Goal: Task Accomplishment & Management: Use online tool/utility

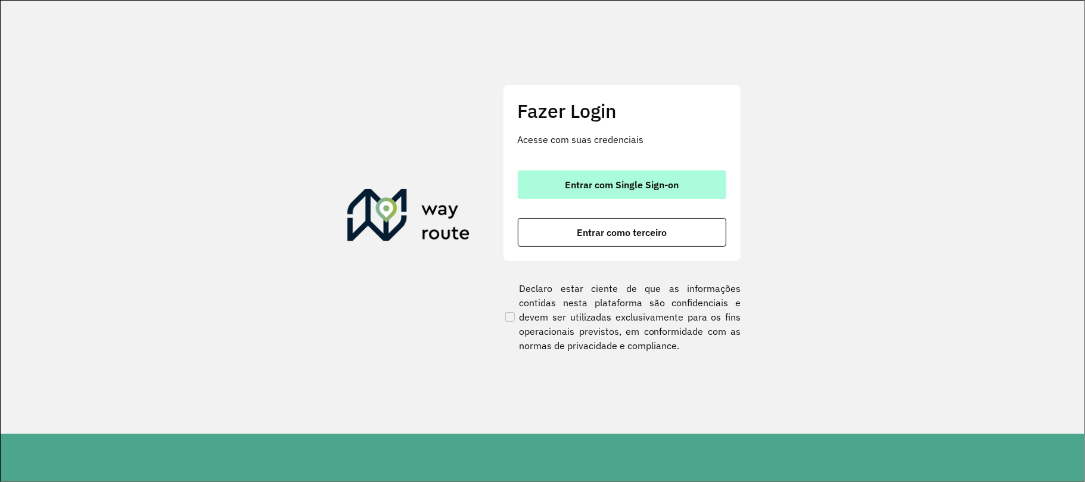
click at [660, 186] on span "Entrar com Single Sign-on" at bounding box center [622, 185] width 114 height 10
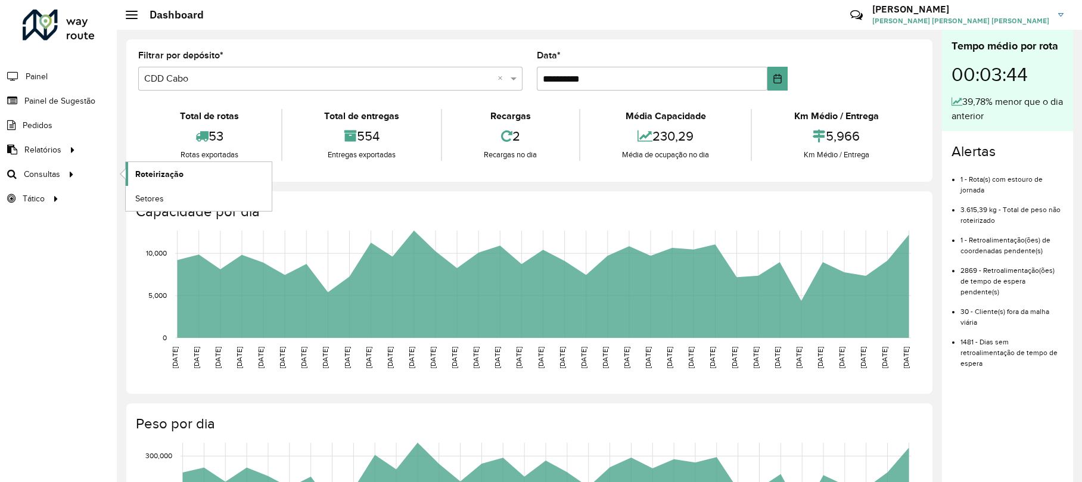
click at [141, 170] on span "Roteirização" at bounding box center [159, 174] width 48 height 13
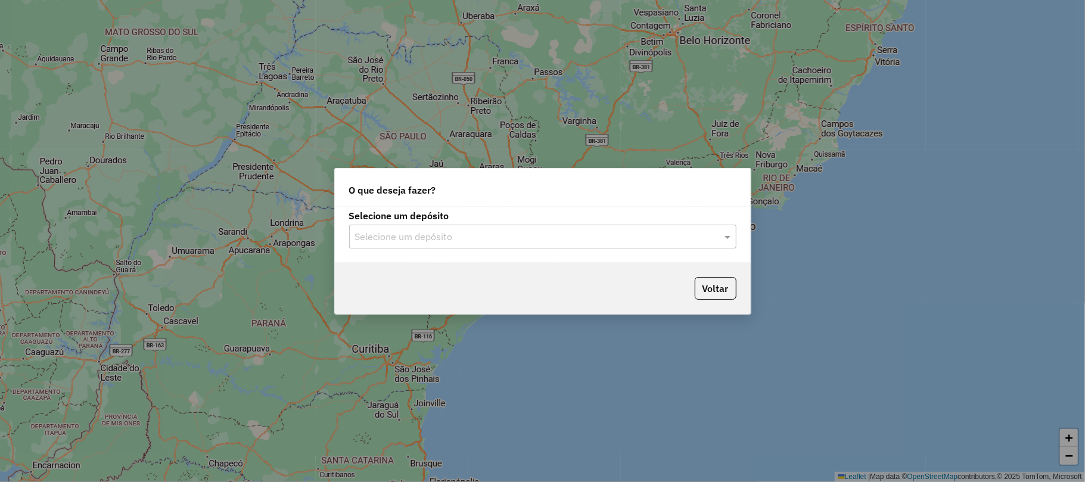
click at [508, 240] on input "text" at bounding box center [531, 237] width 352 height 14
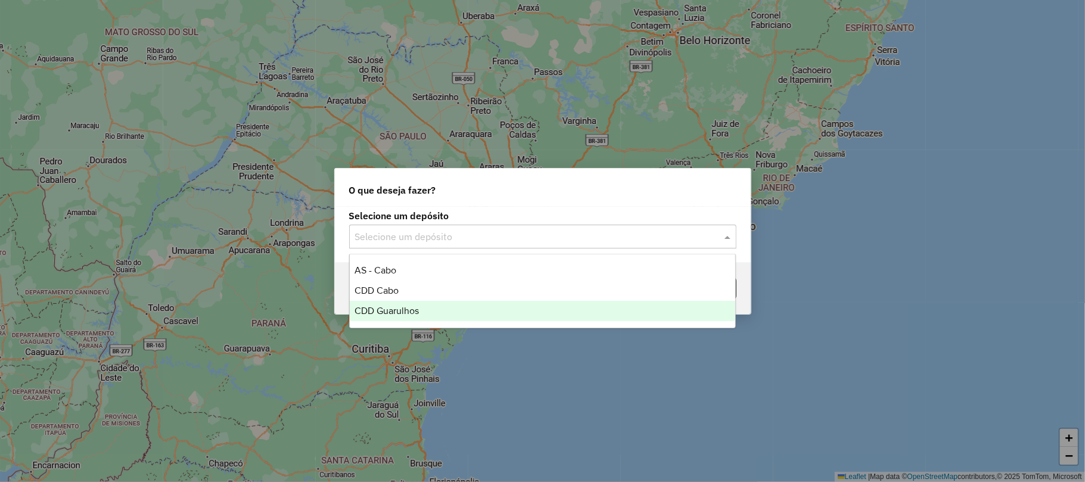
click at [390, 311] on span "CDD Guarulhos" at bounding box center [386, 311] width 64 height 10
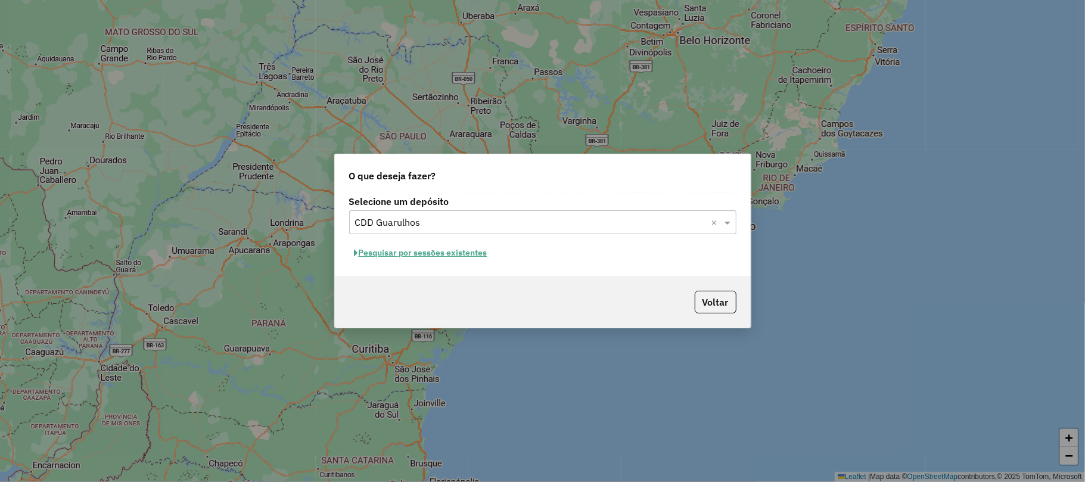
click at [437, 253] on button "Pesquisar por sessões existentes" at bounding box center [421, 253] width 144 height 18
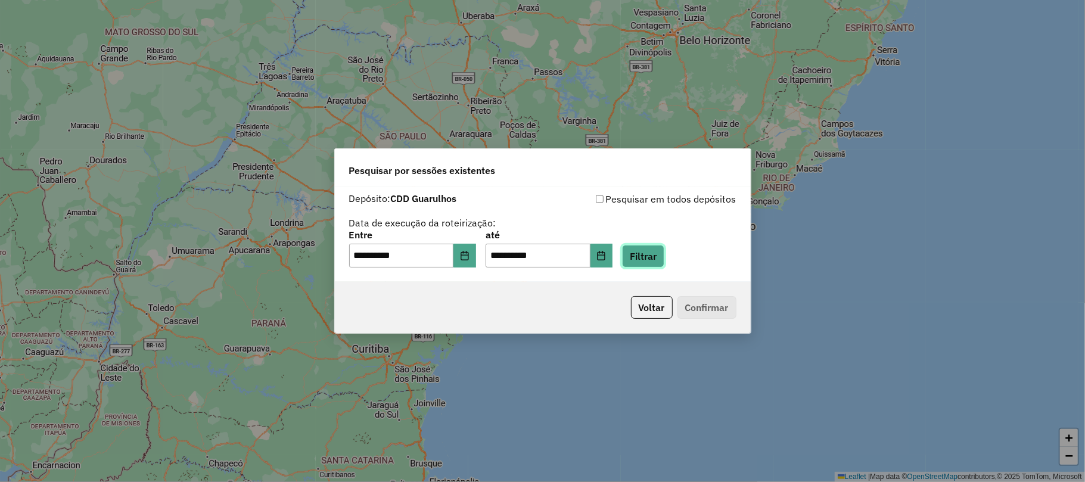
click at [660, 250] on button "Filtrar" at bounding box center [643, 256] width 42 height 23
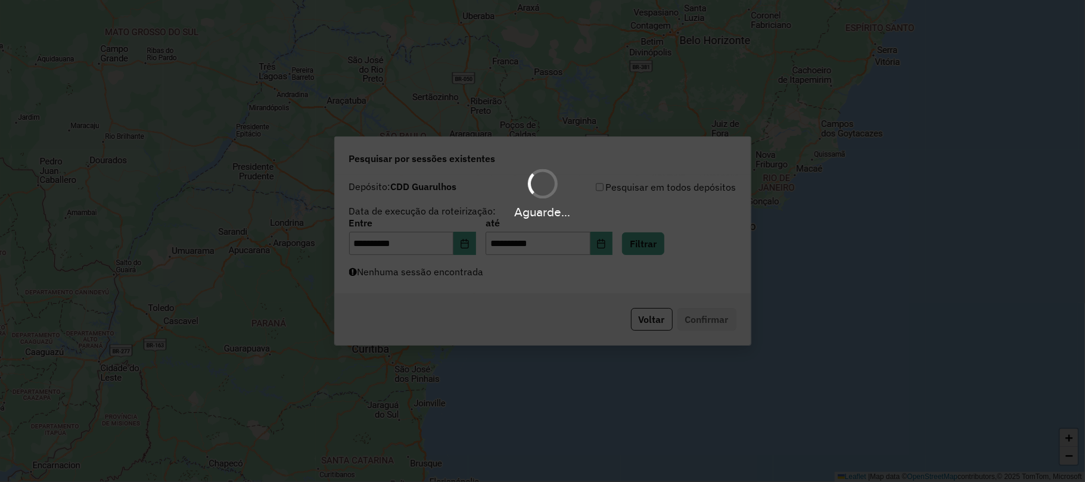
click at [425, 282] on div "Aguarde..." at bounding box center [542, 241] width 1085 height 482
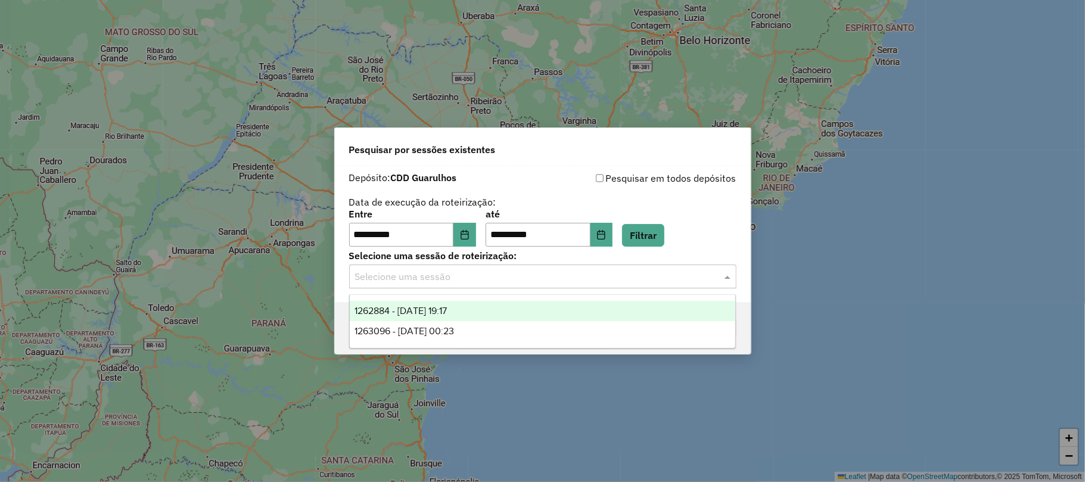
click at [425, 282] on input "text" at bounding box center [531, 277] width 352 height 14
click at [447, 309] on span "1262884 - 10/09/2025 19:17" at bounding box center [400, 311] width 92 height 10
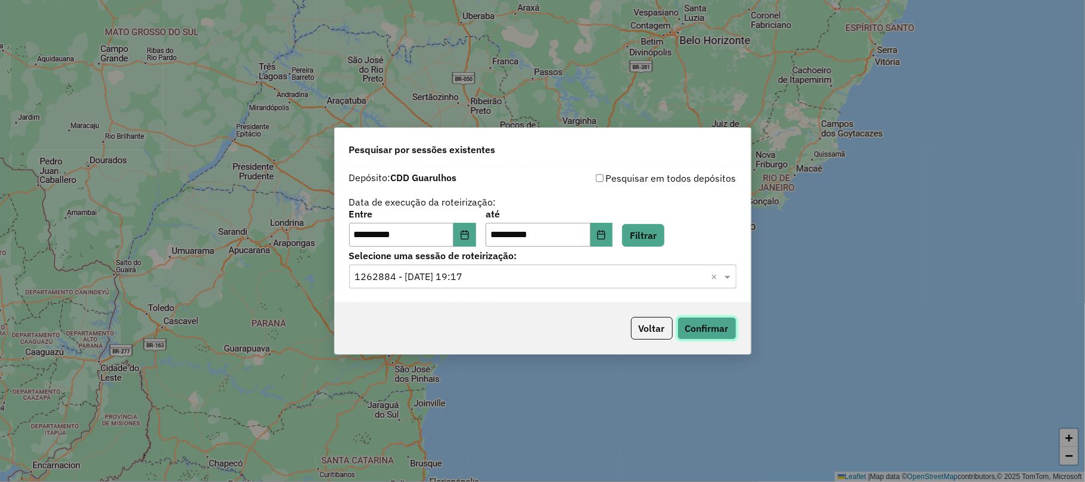
click at [716, 328] on button "Confirmar" at bounding box center [706, 328] width 59 height 23
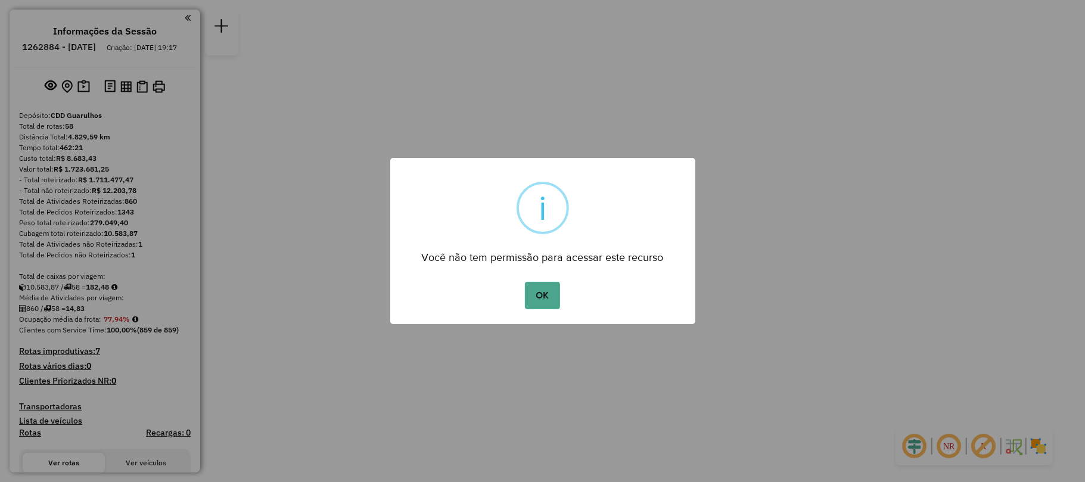
click at [518, 296] on div "OK No Cancel" at bounding box center [542, 295] width 305 height 33
click at [529, 298] on button "OK" at bounding box center [542, 295] width 35 height 27
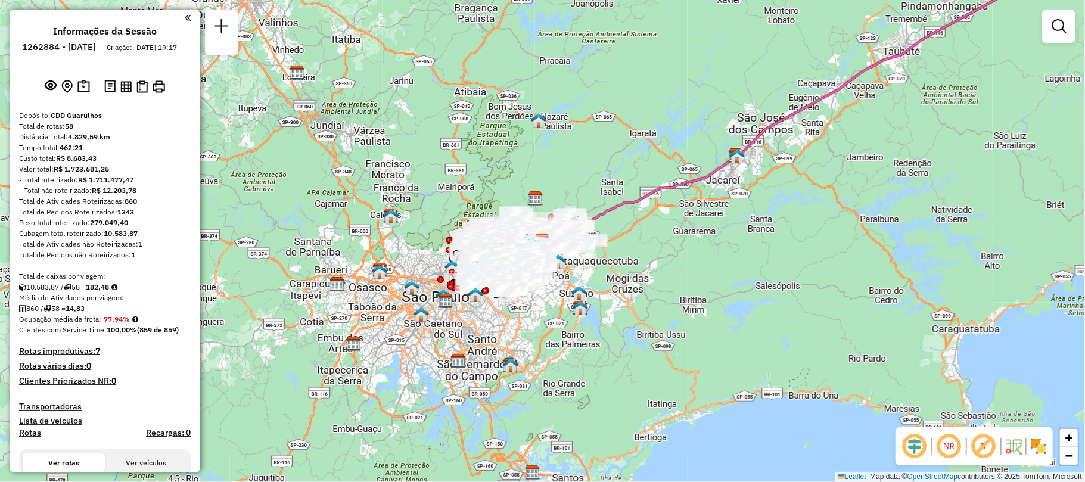
scroll to position [521, 0]
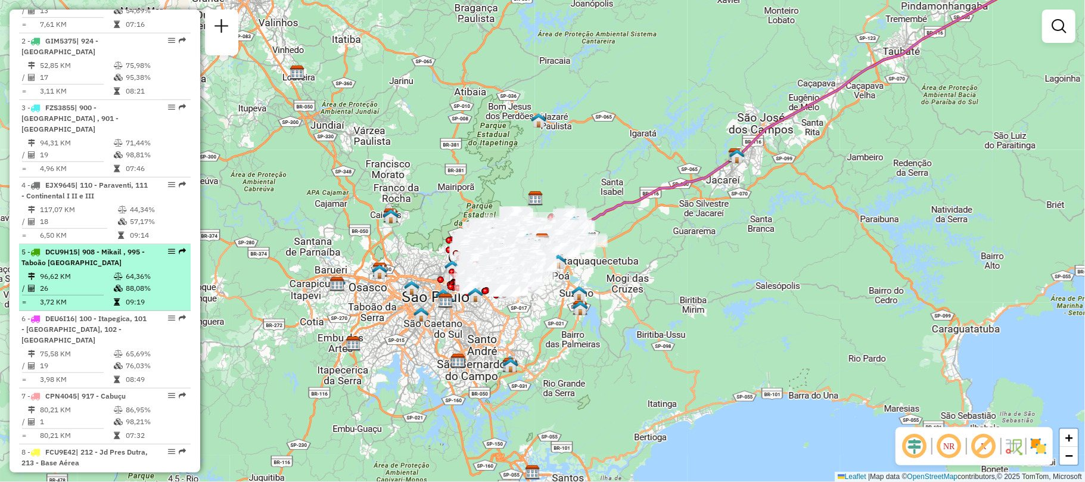
click at [119, 270] on td at bounding box center [119, 276] width 12 height 12
select select "**********"
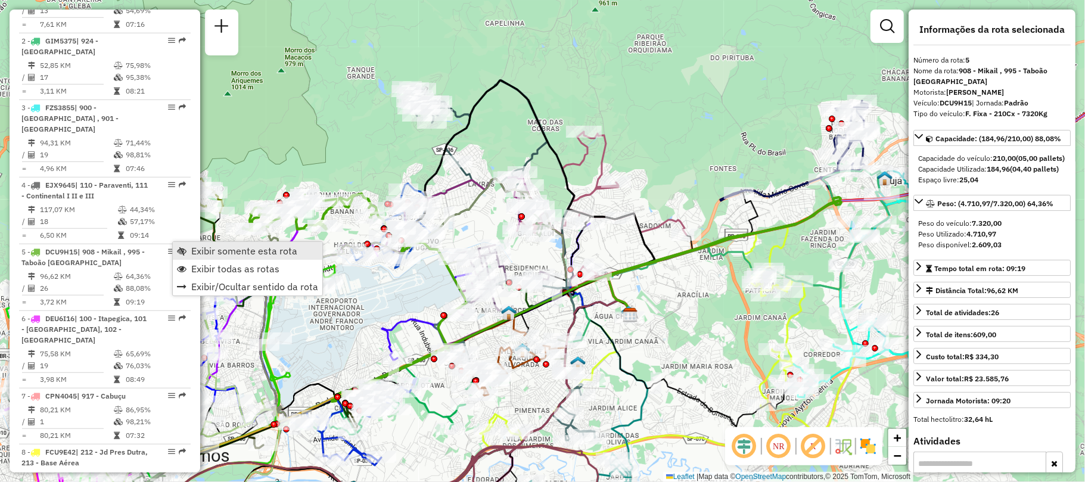
click at [210, 249] on span "Exibir somente esta rota" at bounding box center [244, 251] width 106 height 10
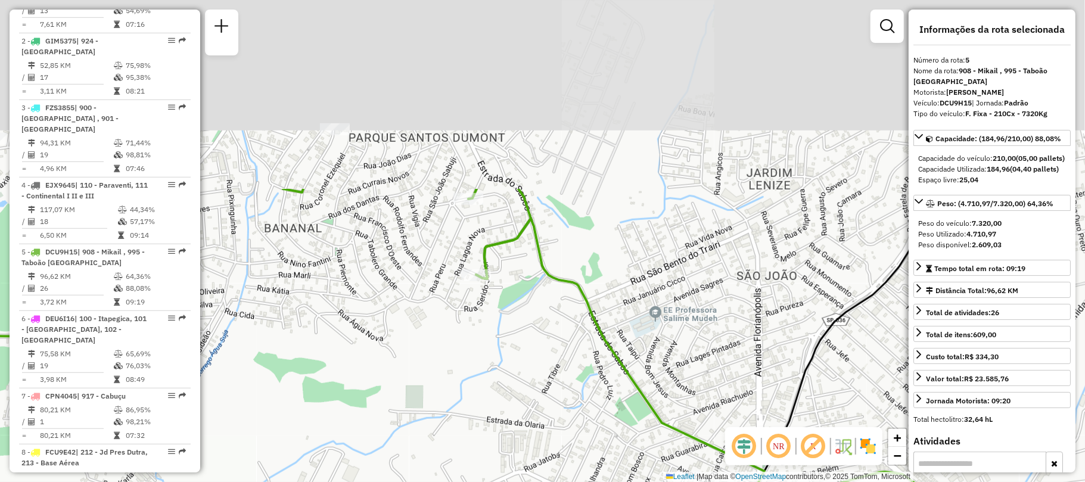
drag, startPoint x: 394, startPoint y: 216, endPoint x: 430, endPoint y: 441, distance: 228.5
click at [429, 446] on div "Janela de atendimento Grade de atendimento Capacidade Transportadoras Veículos …" at bounding box center [542, 241] width 1085 height 482
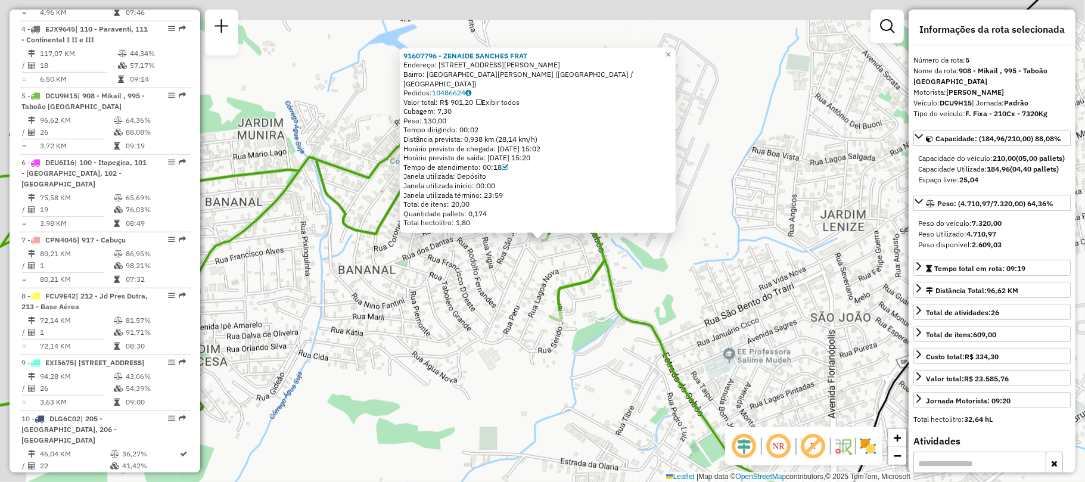
scroll to position [745, 0]
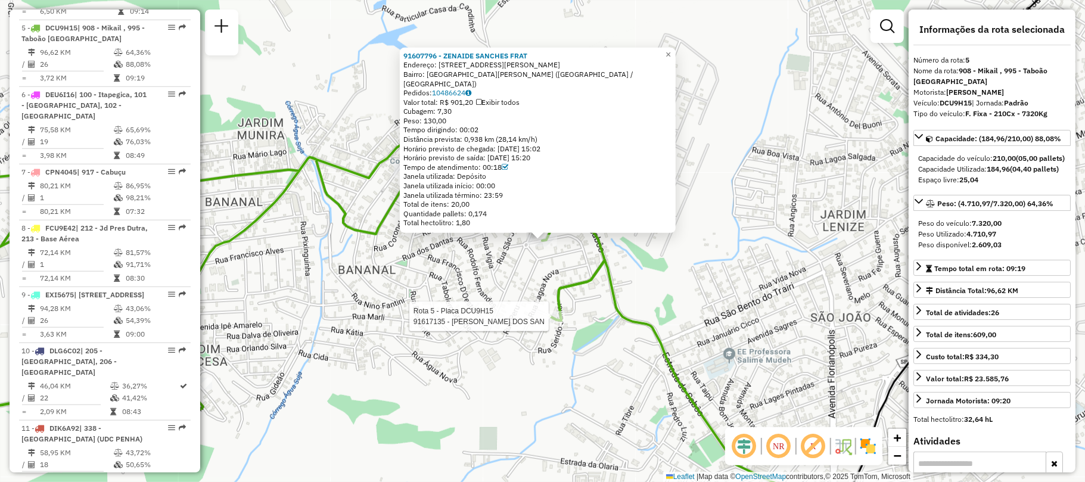
click at [553, 323] on div at bounding box center [550, 317] width 30 height 12
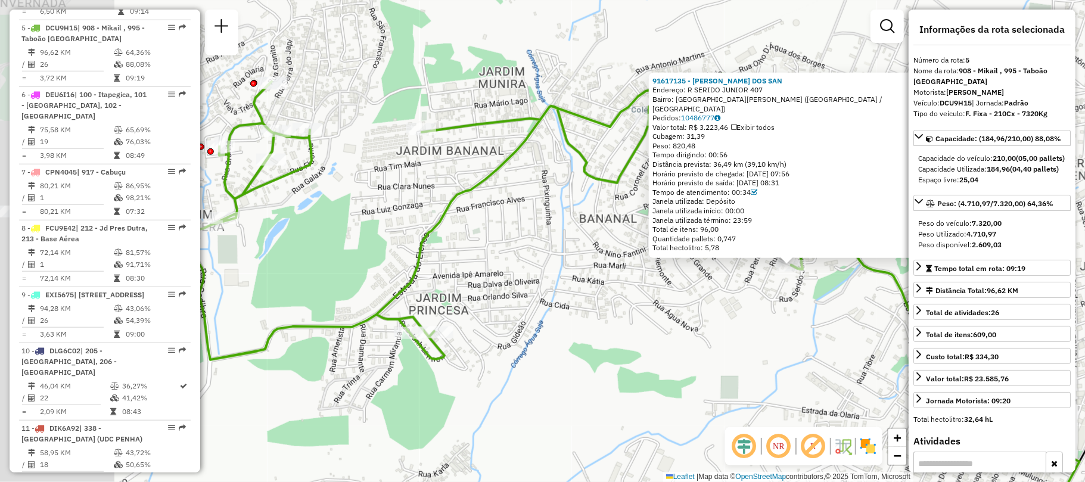
drag, startPoint x: 312, startPoint y: 191, endPoint x: 589, endPoint y: 198, distance: 276.5
click at [589, 198] on div "91617135 - [PERSON_NAME] DOS SAN Endereço: R SERIDO JUNIOR 407 Bairro: [GEOGRAP…" at bounding box center [542, 241] width 1085 height 482
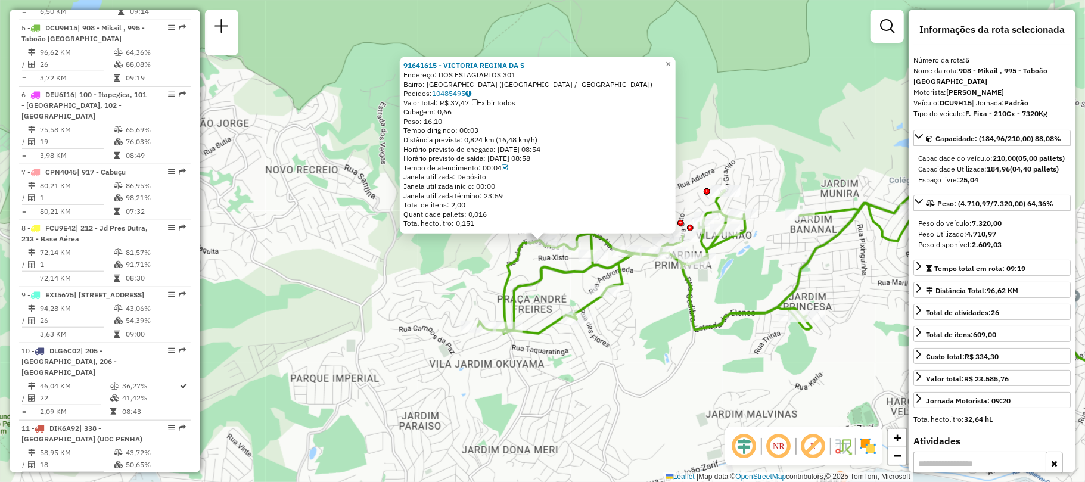
click at [475, 338] on div "91641615 - VICTORIA REGINA DA S Endereço: DOS ESTAGIARIOS 301 Bairro: [GEOGRAPH…" at bounding box center [542, 241] width 1085 height 482
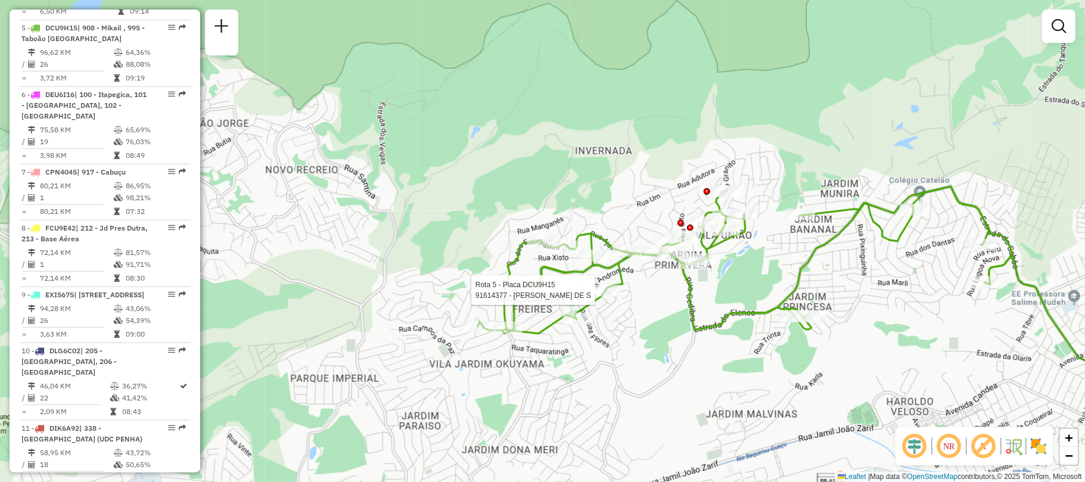
select select "**********"
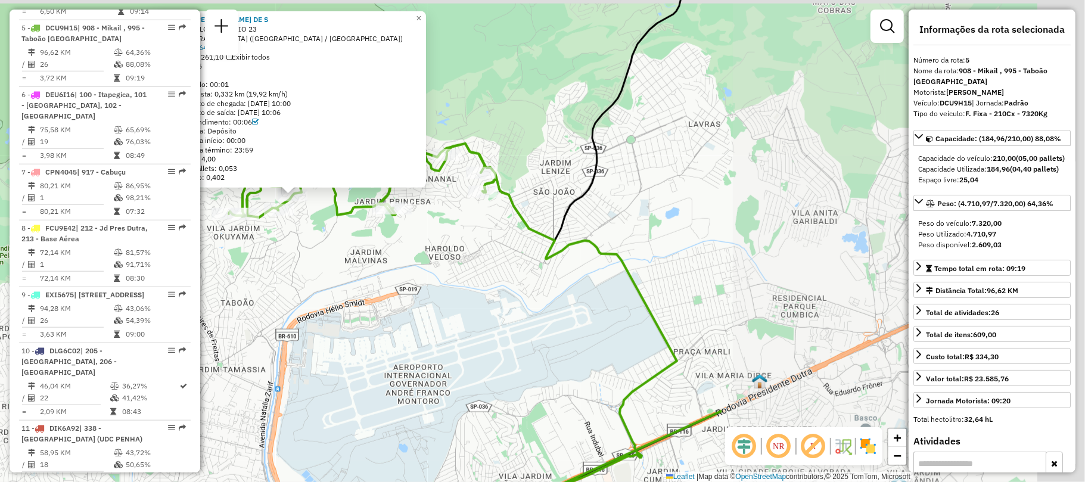
drag, startPoint x: 715, startPoint y: 275, endPoint x: 222, endPoint y: 312, distance: 494.1
click at [223, 306] on div "91614377 - [PERSON_NAME] DE S Endereço: R FLOR DO LIRIO 23 Bairro: [GEOGRAPHIC_…" at bounding box center [542, 241] width 1085 height 482
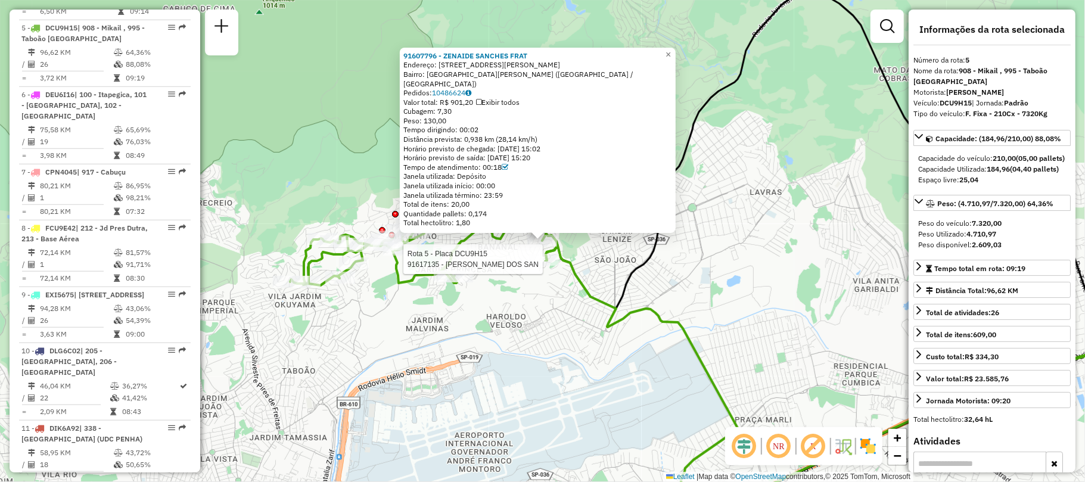
click at [543, 266] on div at bounding box center [544, 260] width 30 height 12
